Goal: Task Accomplishment & Management: Complete application form

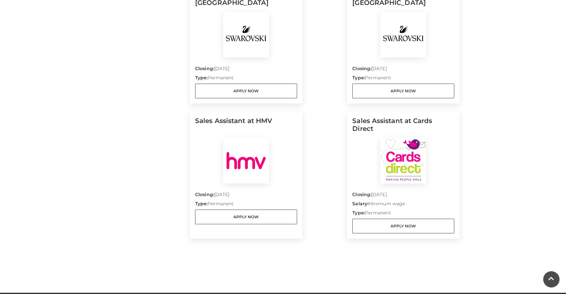
scroll to position [653, 0]
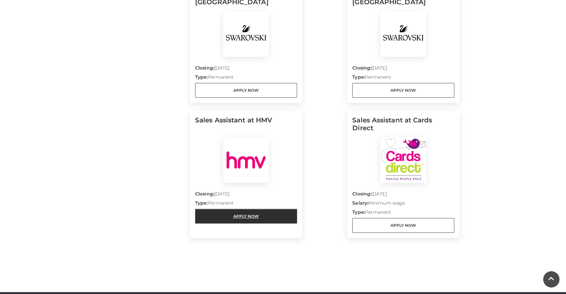
click at [235, 211] on link "Apply Now" at bounding box center [246, 216] width 102 height 15
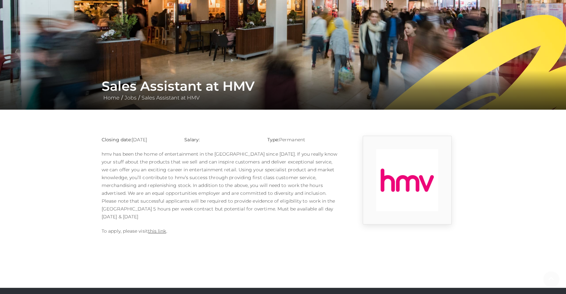
scroll to position [59, 0]
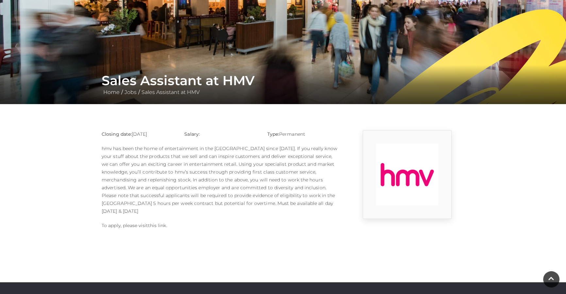
click at [157, 223] on link "this link" at bounding box center [157, 226] width 18 height 6
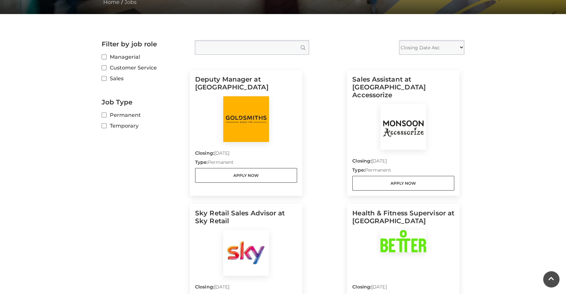
scroll to position [148, 0]
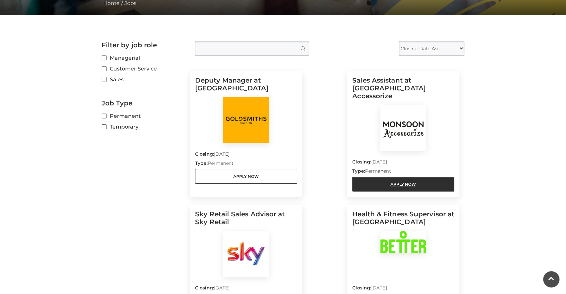
click at [383, 177] on link "Apply Now" at bounding box center [403, 184] width 102 height 15
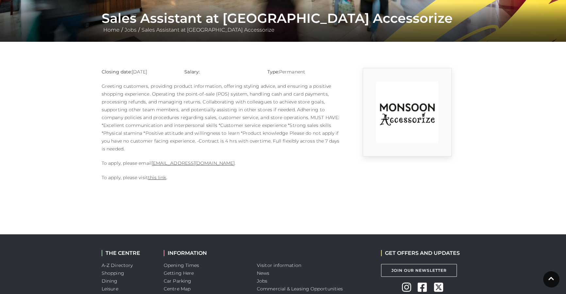
scroll to position [148, 0]
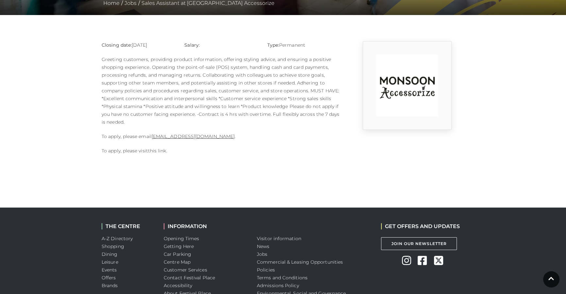
click at [155, 151] on link "this link" at bounding box center [157, 151] width 18 height 6
